Goal: Task Accomplishment & Management: Manage account settings

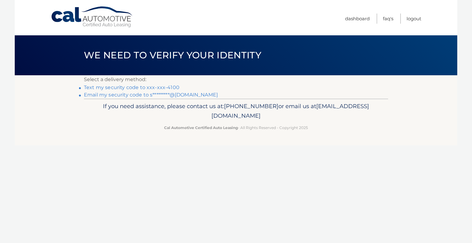
click at [172, 87] on link "Text my security code to xxx-xxx-4100" at bounding box center [132, 88] width 96 height 6
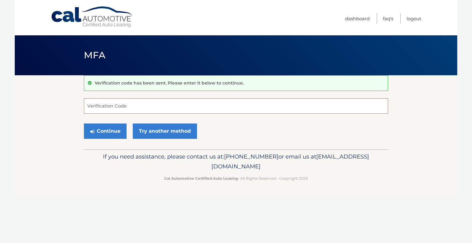
click at [112, 104] on input "Verification Code" at bounding box center [236, 105] width 304 height 15
type input "267626"
click at [106, 128] on button "Continue" at bounding box center [105, 131] width 43 height 15
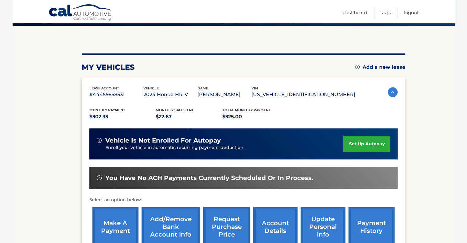
scroll to position [61, 0]
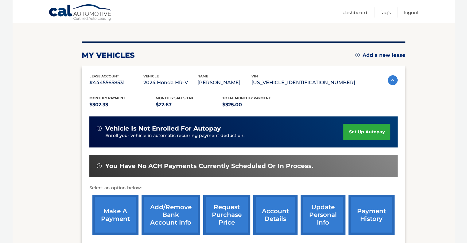
click at [109, 219] on link "make a payment" at bounding box center [115, 215] width 46 height 40
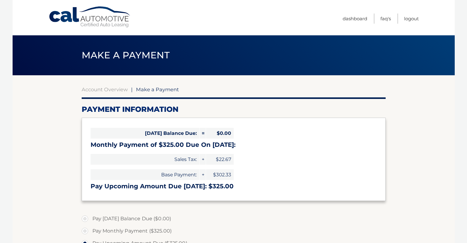
select select "NDJkNmVjNmYtYjM1OS00MTg5LWJhZDAtNjg4Yzk2Y2RhYzAw"
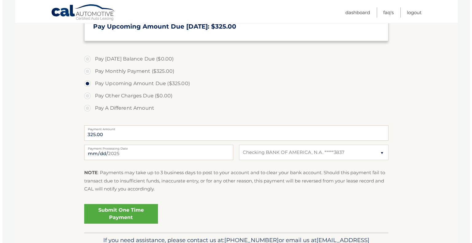
scroll to position [172, 0]
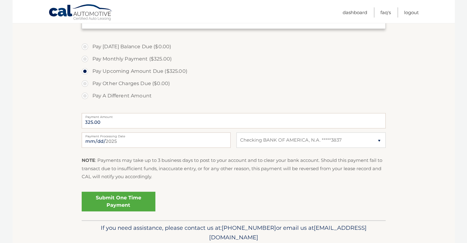
click at [114, 199] on link "Submit One Time Payment" at bounding box center [119, 202] width 74 height 20
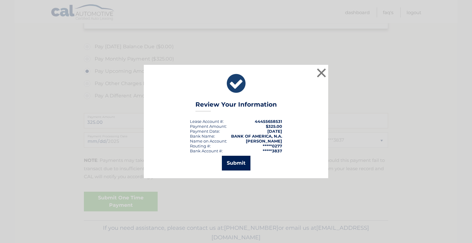
click at [233, 161] on button "Submit" at bounding box center [236, 163] width 29 height 15
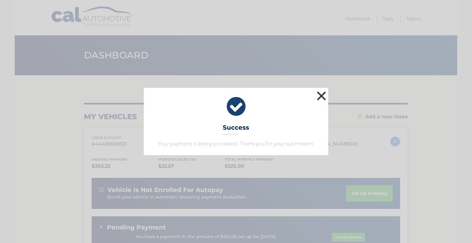
click at [327, 94] on button "×" at bounding box center [321, 96] width 12 height 12
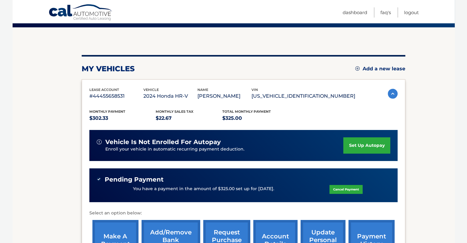
scroll to position [49, 0]
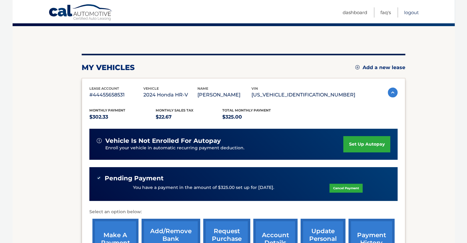
click at [410, 11] on link "Logout" at bounding box center [411, 12] width 15 height 10
